Goal: Task Accomplishment & Management: Complete application form

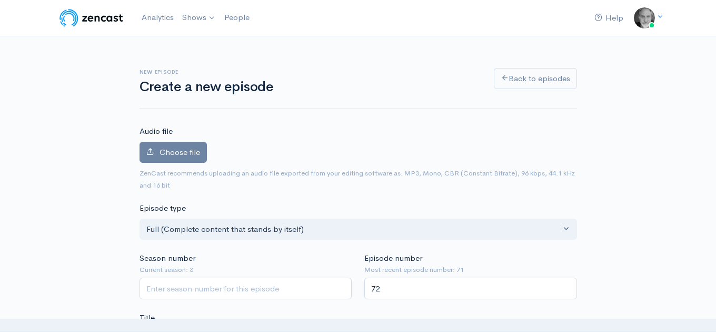
scroll to position [102, 0]
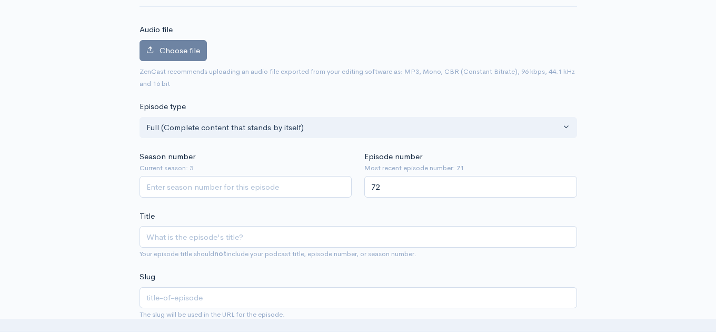
type input "72"
click at [319, 191] on input "Season number" at bounding box center [246, 187] width 213 height 22
click at [341, 185] on input "1" at bounding box center [246, 187] width 213 height 22
click at [341, 185] on input "2" at bounding box center [246, 187] width 213 height 22
click at [340, 185] on input "3" at bounding box center [246, 187] width 213 height 22
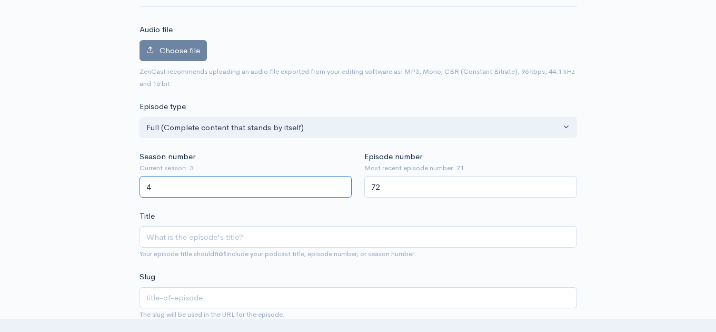
click at [340, 185] on input "4" at bounding box center [246, 187] width 213 height 22
type input "3"
click at [341, 190] on input "3" at bounding box center [246, 187] width 213 height 22
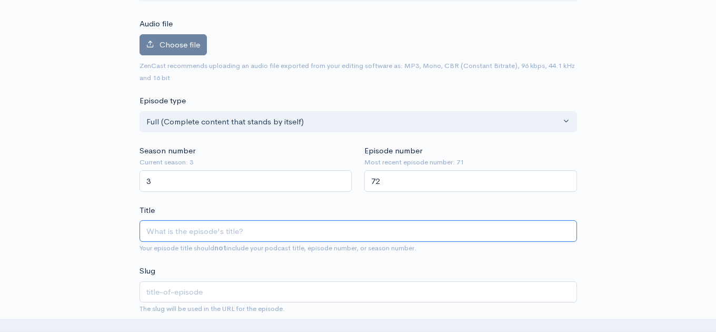
click at [285, 237] on input "Title" at bounding box center [359, 231] width 438 height 22
click at [181, 229] on input "Title" at bounding box center [359, 231] width 438 height 22
paste input "[PERSON_NAME] – Hear My Heart"
type input "[PERSON_NAME] – Hear My Heart"
type input "[PERSON_NAME]-hear-my-heart"
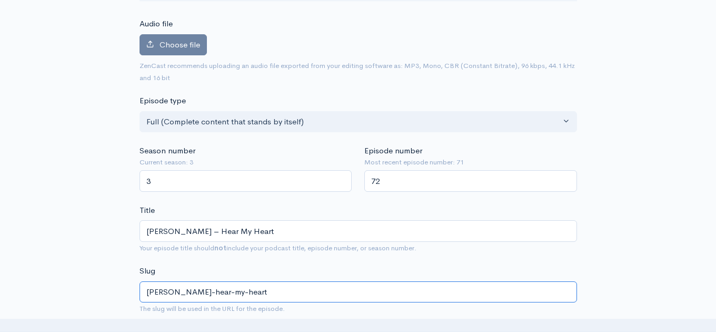
click at [206, 294] on input "[PERSON_NAME]-hear-my-heart" at bounding box center [359, 292] width 438 height 22
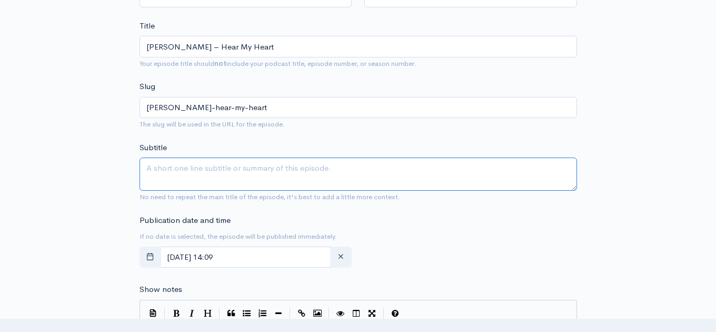
click at [205, 170] on textarea "Subtitle" at bounding box center [359, 173] width 438 height 33
click at [155, 172] on textarea "Subtitle" at bounding box center [359, 173] width 438 height 33
paste textarea "Songwriter, producer, sideman and multi-instrumentalist, much sought after musi…"
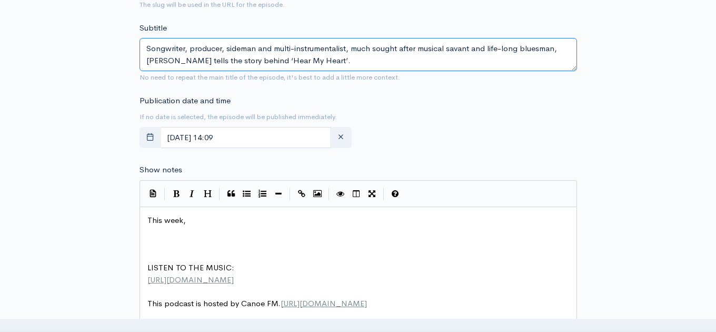
scroll to position [426, 0]
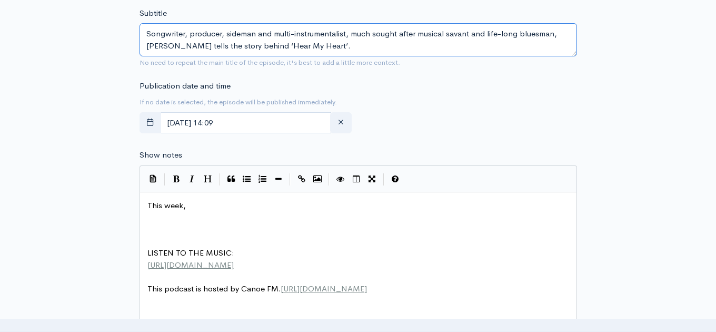
type textarea "Songwriter, producer, sideman and multi-instrumentalist, much sought after musi…"
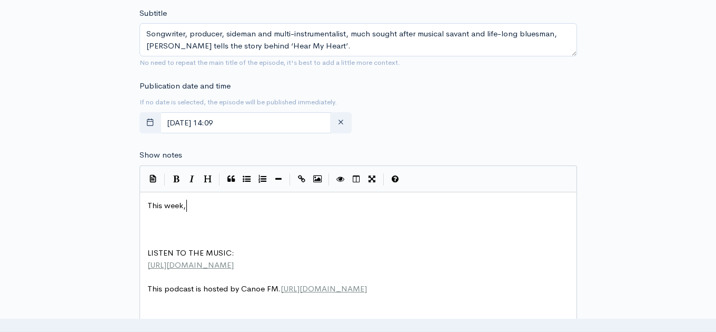
scroll to position [4, 0]
click at [201, 209] on pre "This week," at bounding box center [358, 206] width 426 height 12
drag, startPoint x: 187, startPoint y: 205, endPoint x: 253, endPoint y: 204, distance: 66.4
click at [177, 181] on icon "Bold" at bounding box center [176, 179] width 6 height 8
type textarea "STEVE MARRINER"
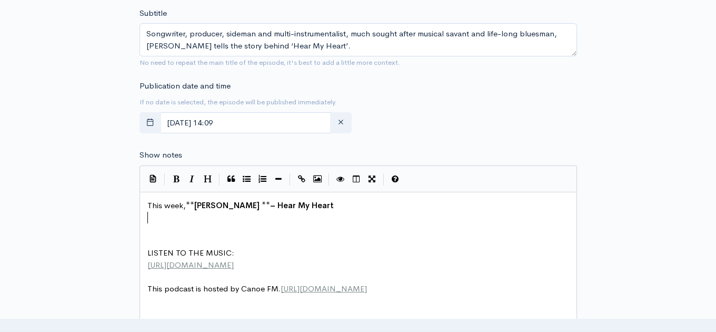
scroll to position [0, 0]
click at [152, 221] on pre "​" at bounding box center [358, 218] width 426 height 12
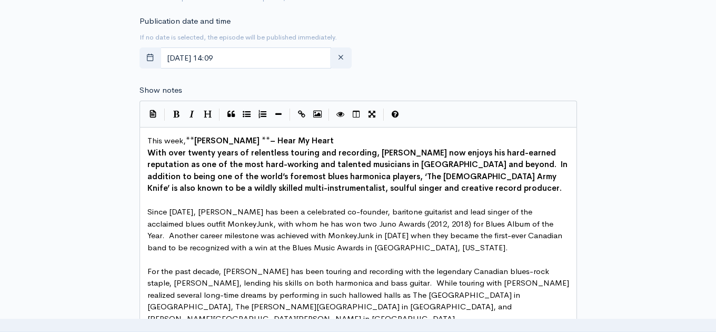
scroll to position [462, 0]
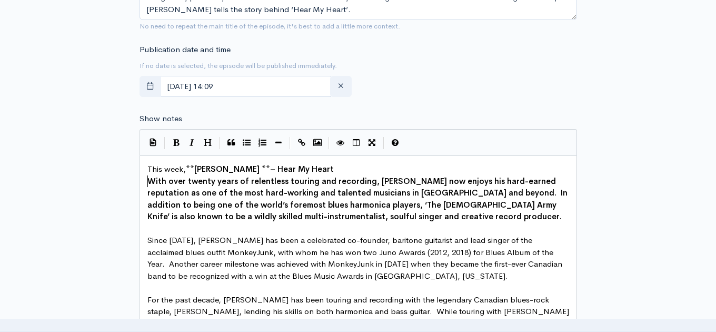
click at [148, 182] on span "With over twenty years of relentless touring and recording, [PERSON_NAME] now e…" at bounding box center [358, 199] width 422 height 46
type textarea "​"
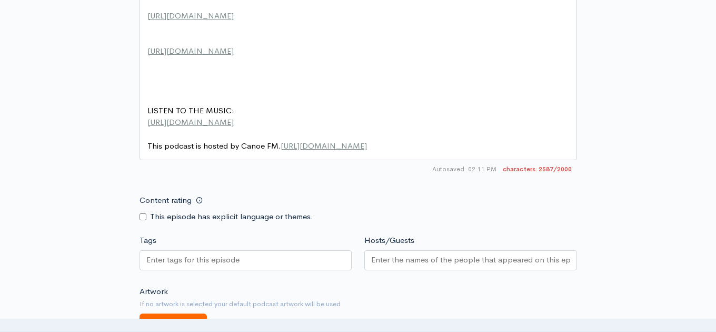
scroll to position [1042, 0]
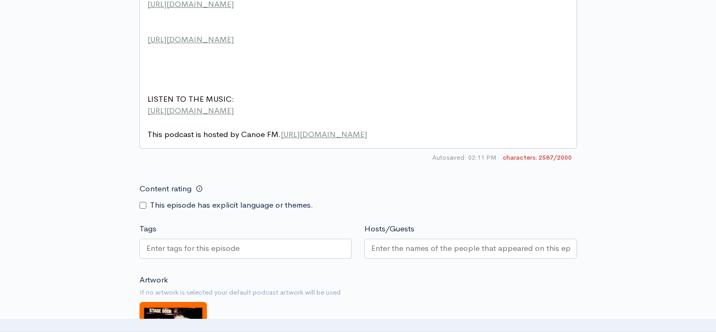
click at [192, 242] on input "Tags" at bounding box center [193, 248] width 95 height 12
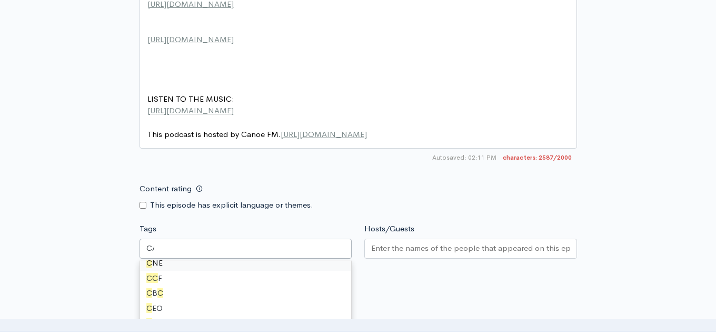
type input "CAN"
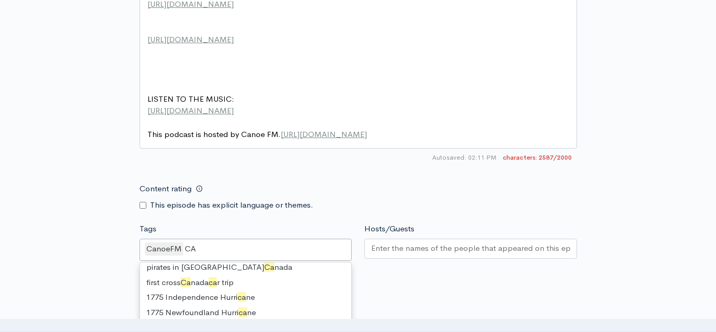
scroll to position [14, 0]
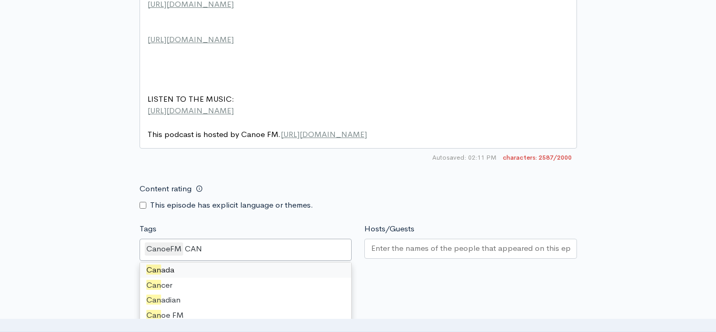
type input "CANA"
type input "B LUE"
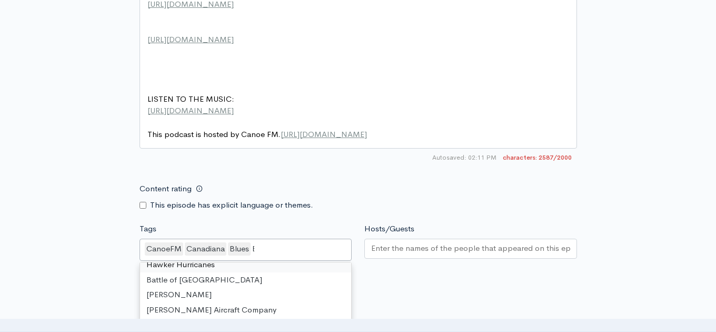
scroll to position [14, 0]
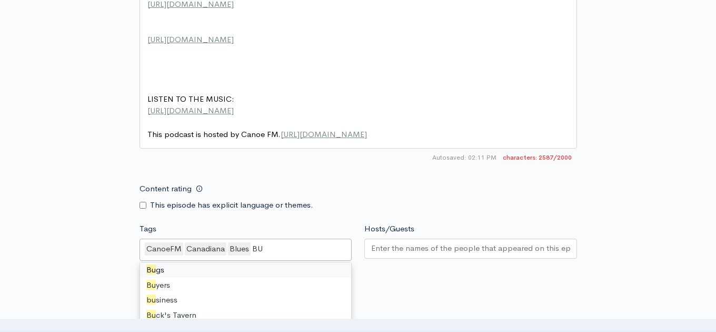
type input "BUC"
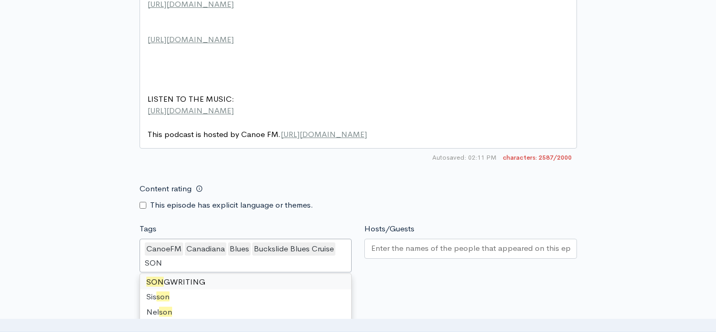
type input "SONG"
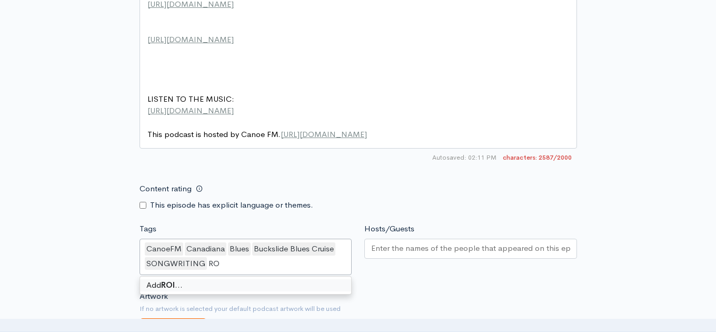
type input "ROC"
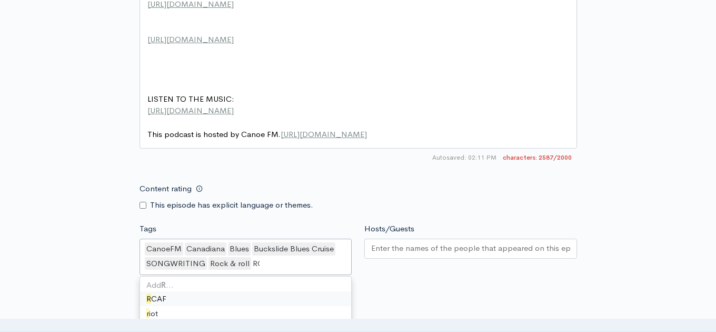
type input "ROCK"
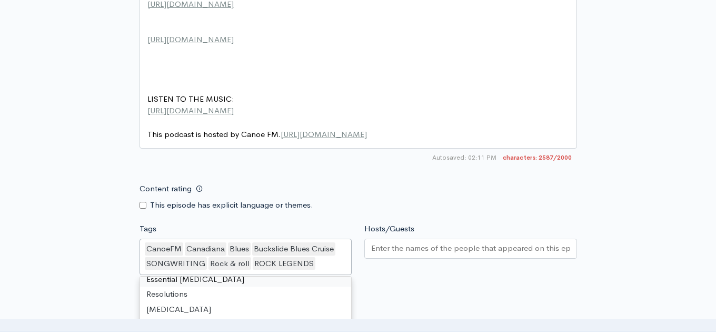
click at [378, 242] on input "Hosts/Guests" at bounding box center [470, 248] width 199 height 12
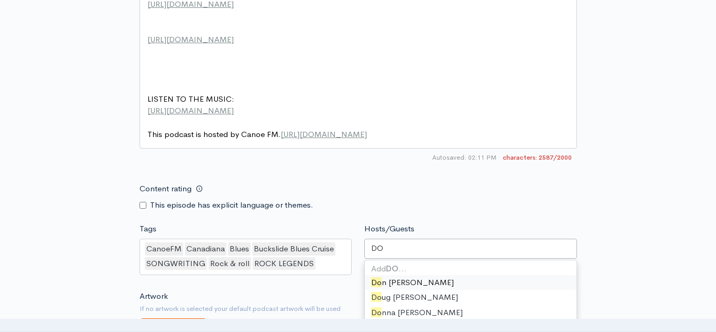
type input "DOU"
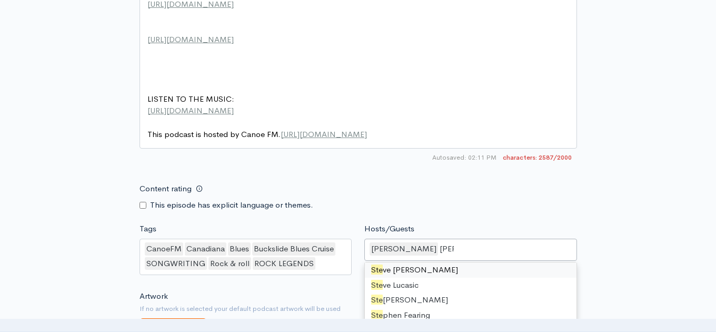
scroll to position [0, 0]
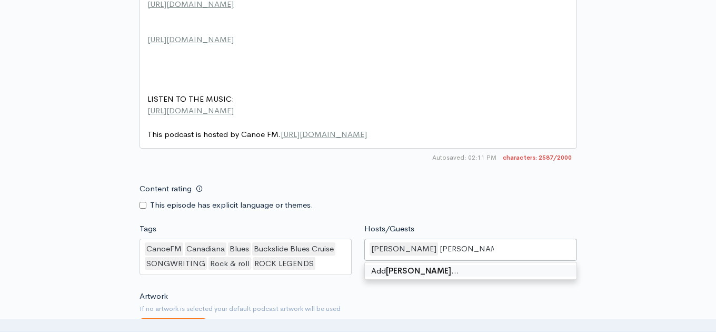
type input "[PERSON_NAME]"
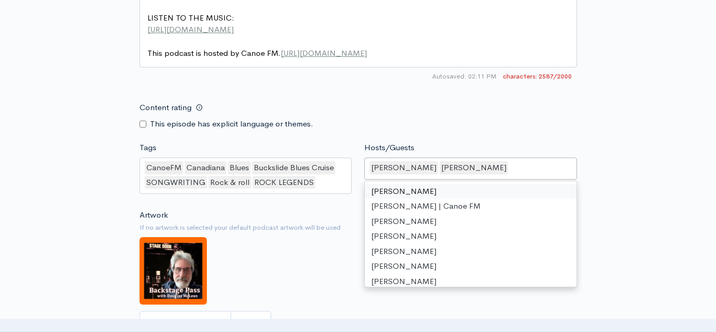
scroll to position [1132, 0]
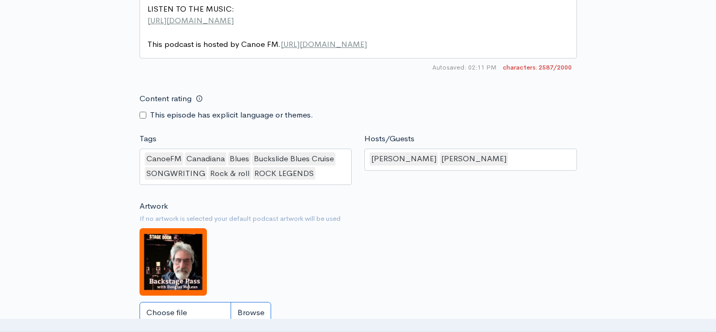
click at [249, 302] on input "Choose file" at bounding box center [206, 313] width 132 height 22
type input "C:\fakepath\POSTER.png"
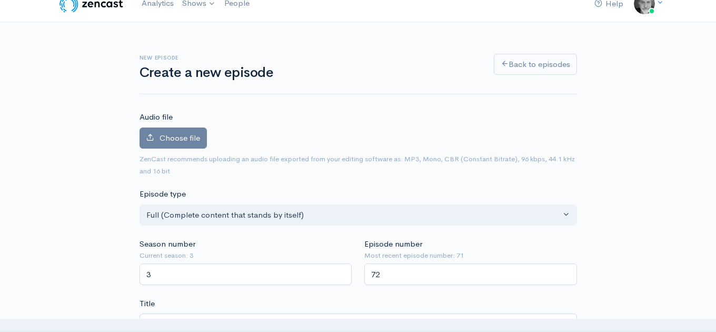
scroll to position [0, 0]
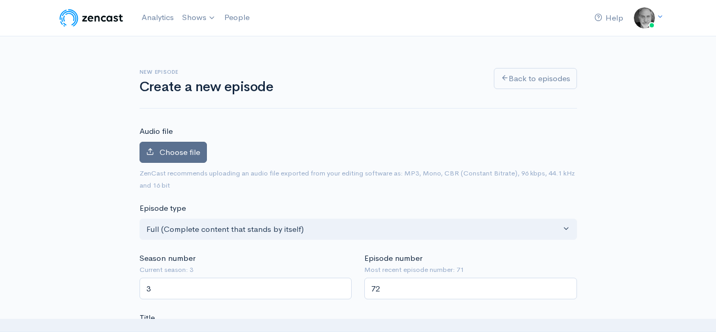
click at [192, 154] on span "Choose file" at bounding box center [180, 152] width 41 height 10
click at [0, 0] on input "Choose file" at bounding box center [0, 0] width 0 height 0
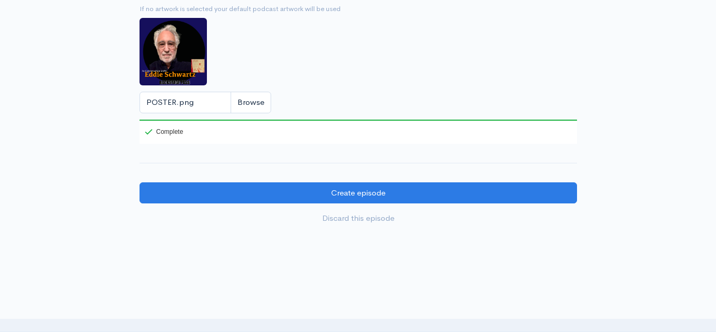
scroll to position [1405, 0]
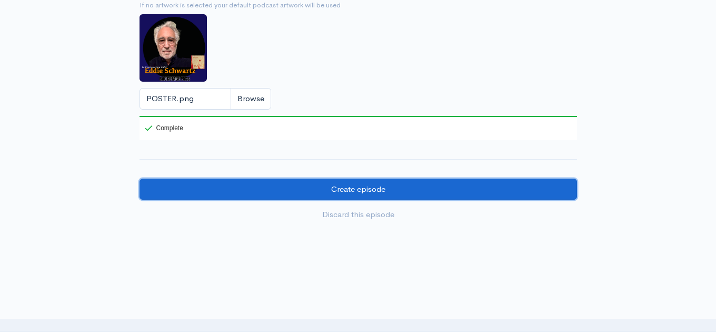
click at [361, 179] on input "Create episode" at bounding box center [359, 190] width 438 height 22
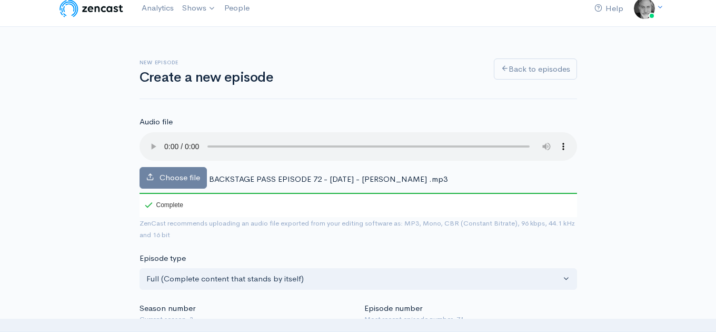
scroll to position [0, 0]
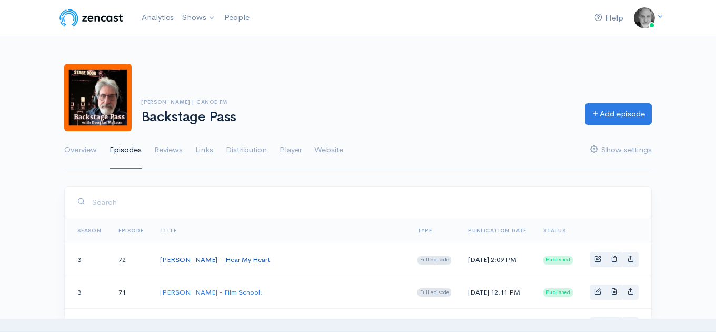
click at [234, 257] on link "[PERSON_NAME] – Hear My Heart" at bounding box center [215, 259] width 110 height 9
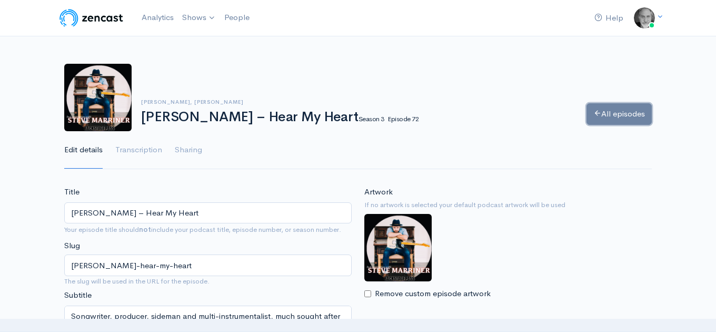
click at [610, 112] on link "All episodes" at bounding box center [619, 114] width 65 height 22
